Goal: Information Seeking & Learning: Learn about a topic

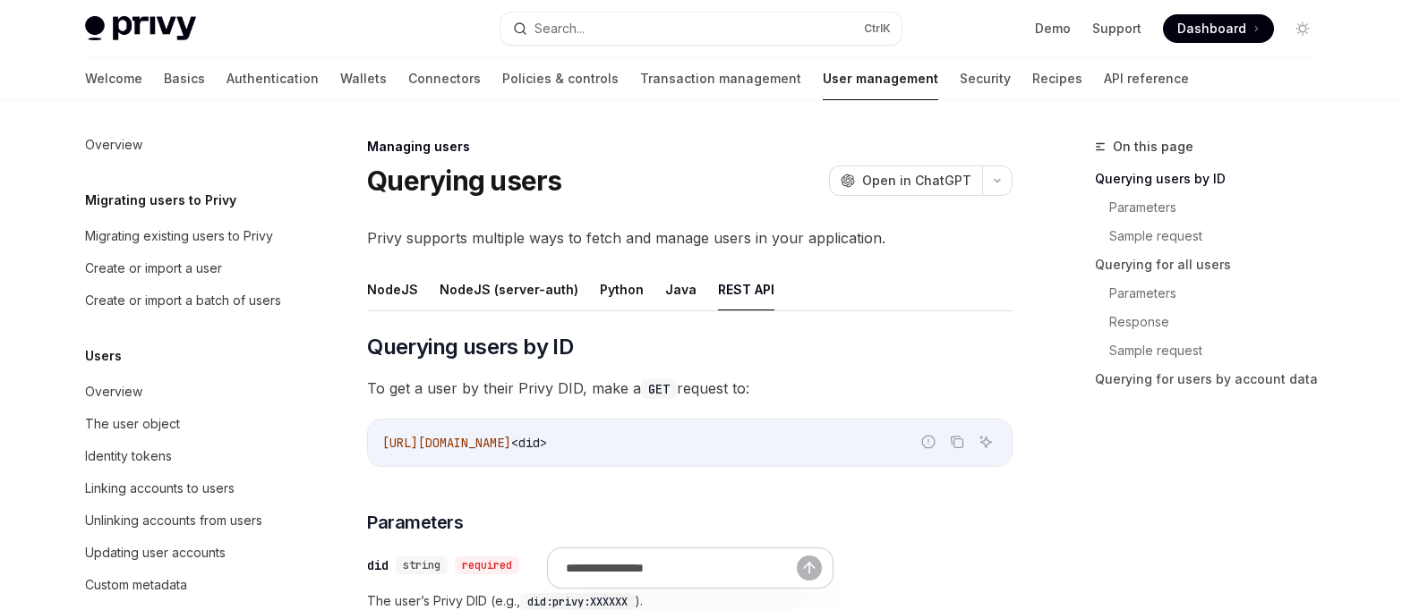
scroll to position [428, 0]
